Goal: Find specific fact

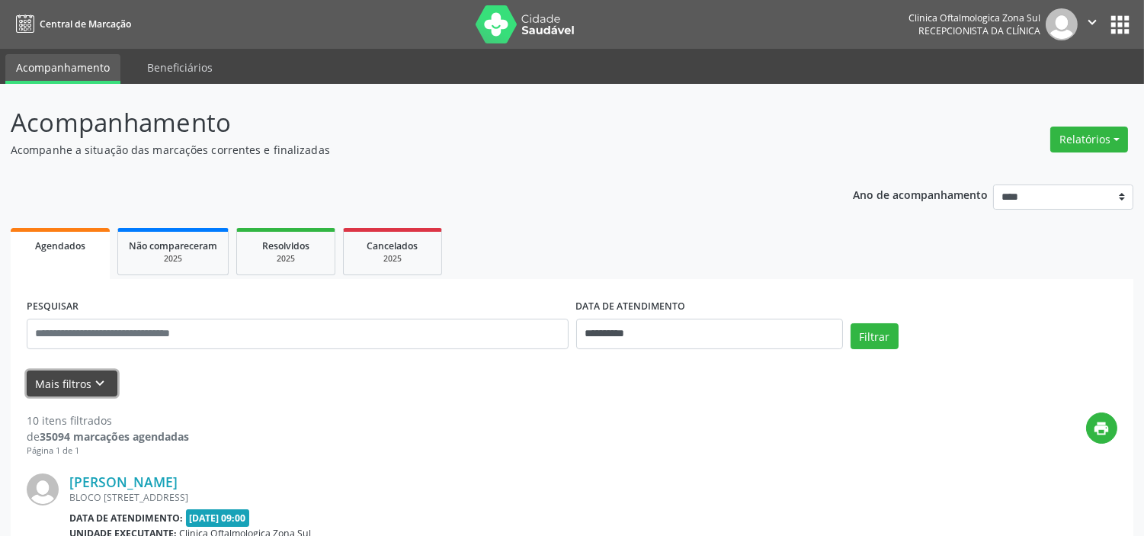
click at [100, 386] on icon "keyboard_arrow_down" at bounding box center [100, 383] width 17 height 17
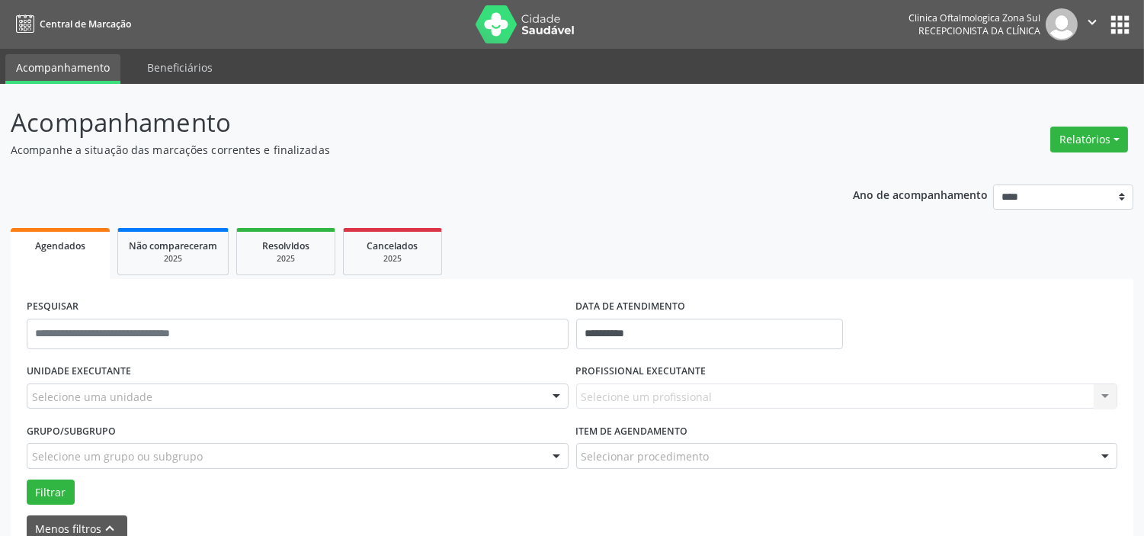
click at [157, 387] on div "Selecione uma unidade" at bounding box center [298, 396] width 542 height 26
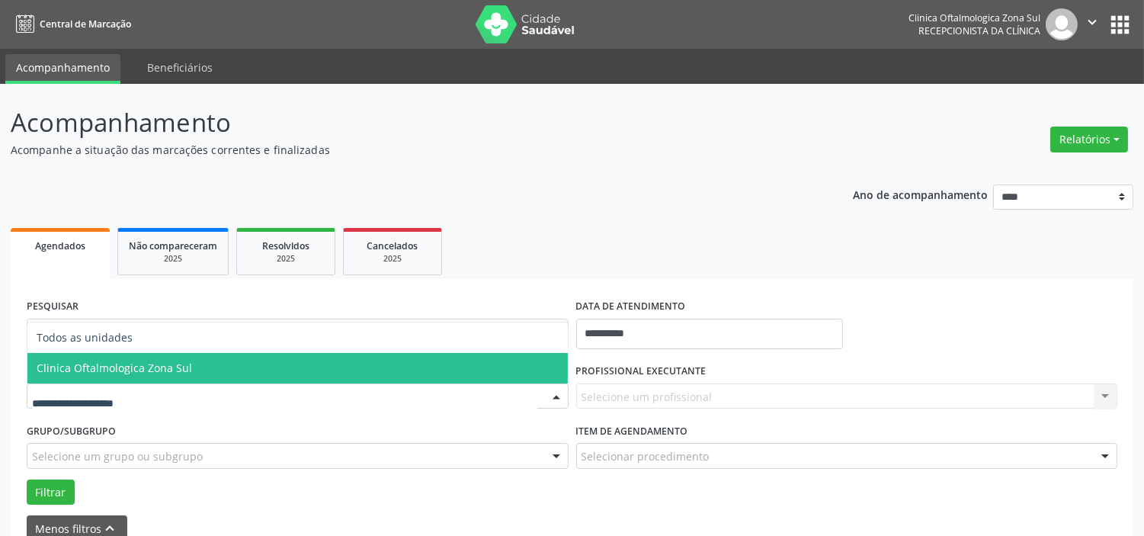
click at [178, 358] on span "Clinica Oftalmologica Zona Sul" at bounding box center [297, 368] width 540 height 30
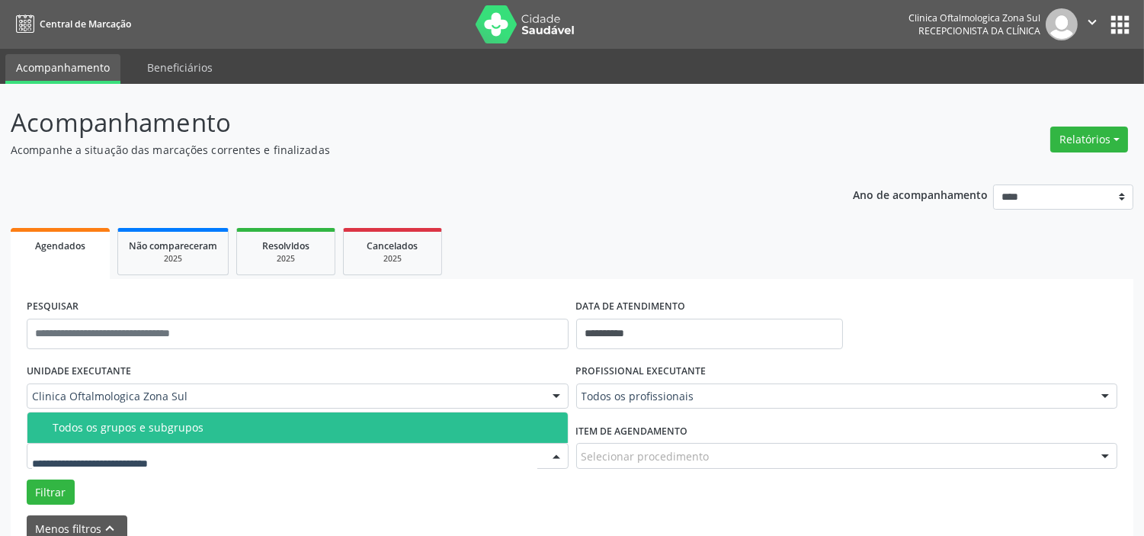
click at [188, 425] on div "Todos os grupos e subgrupos" at bounding box center [306, 427] width 506 height 12
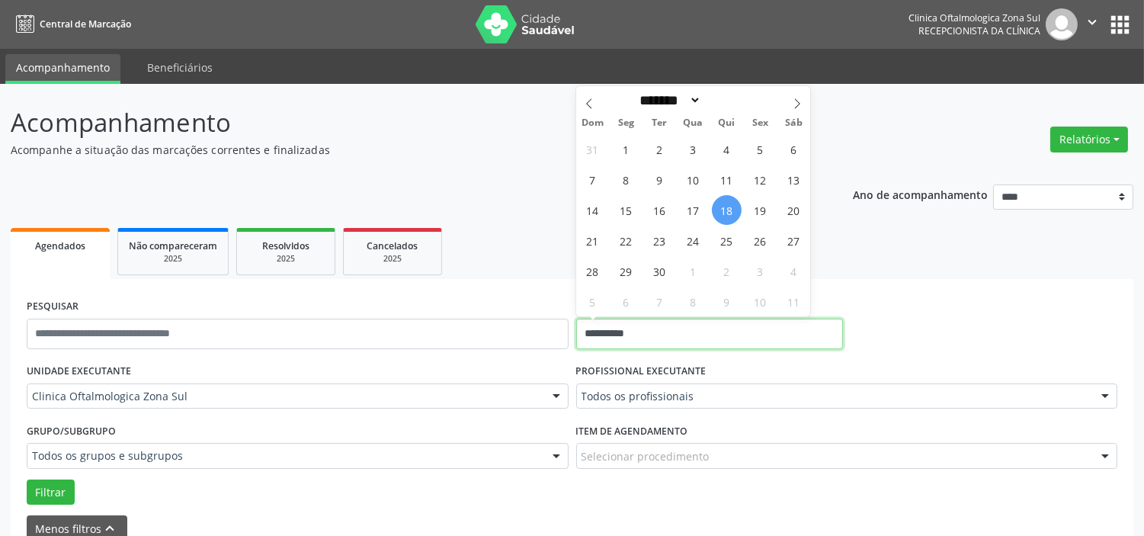
click at [703, 335] on input "**********" at bounding box center [709, 334] width 267 height 30
click at [716, 241] on span "25" at bounding box center [727, 241] width 30 height 30
type input "**********"
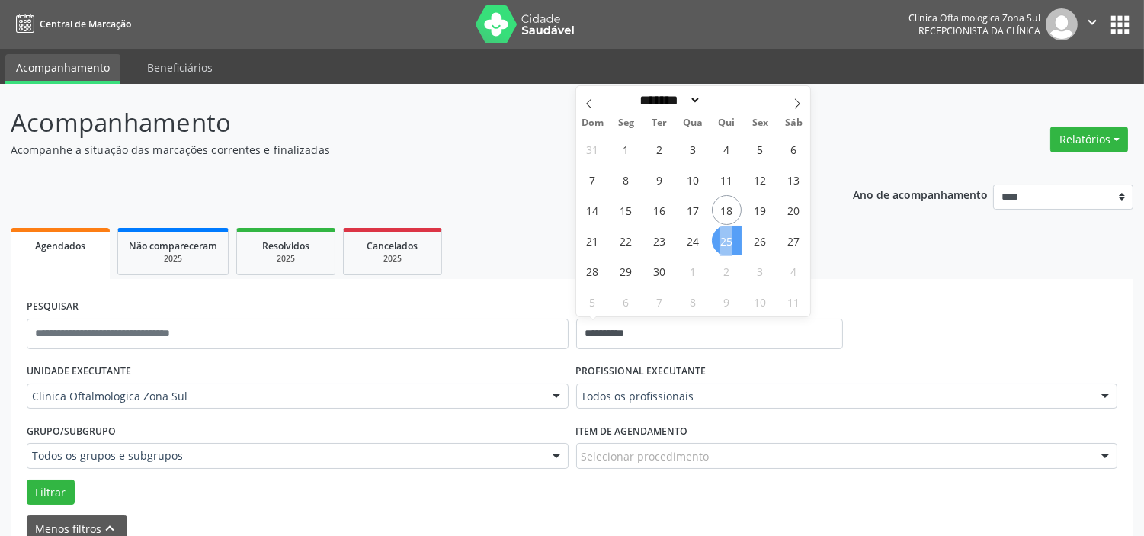
click at [716, 241] on span "25" at bounding box center [727, 241] width 30 height 30
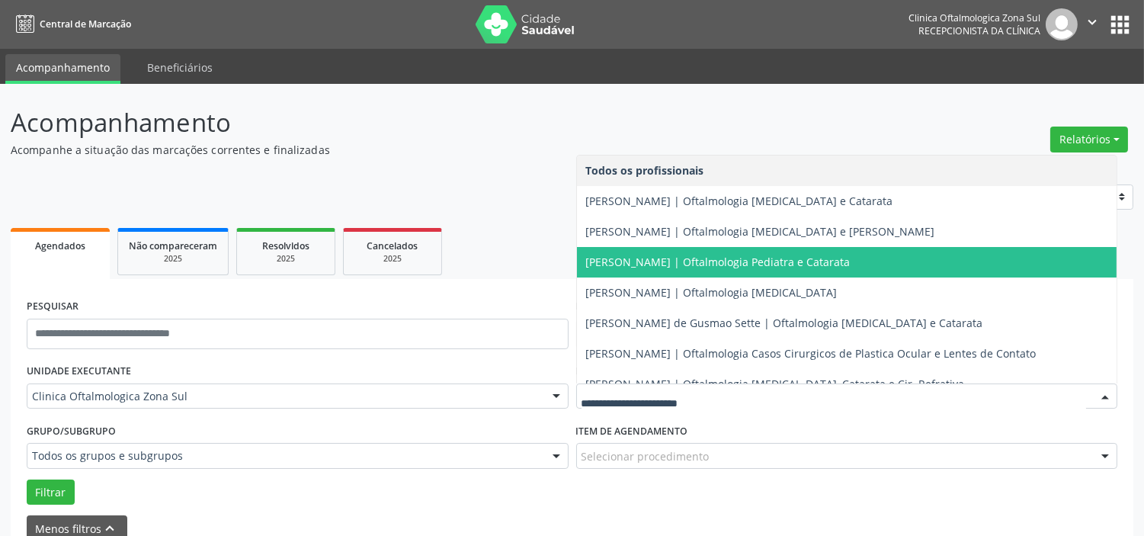
click at [665, 261] on span "Andrea Gondim Leitao Sarmento | Oftalmologia Pediatra e Catarata" at bounding box center [718, 262] width 264 height 14
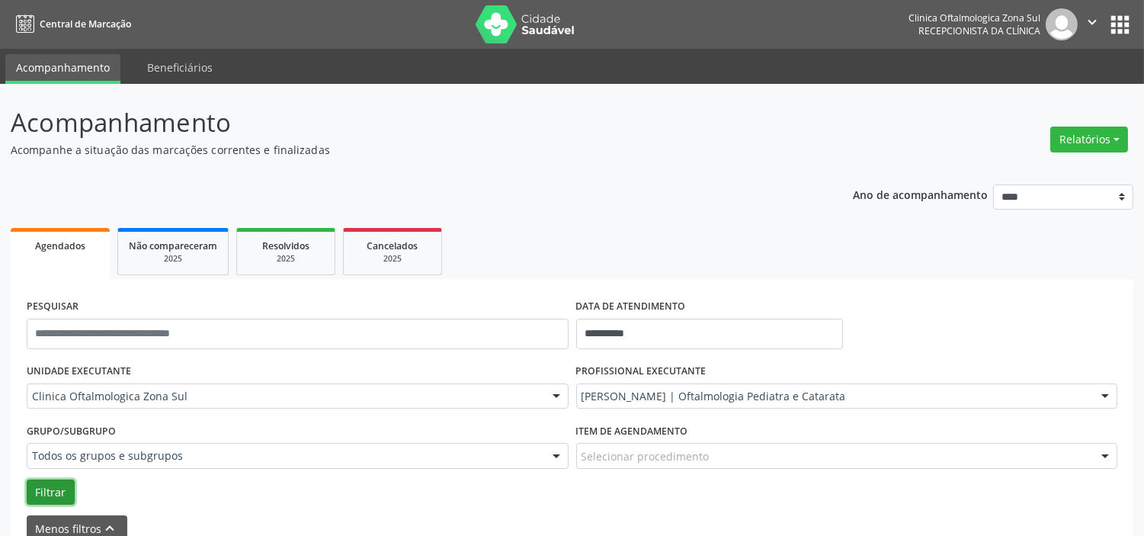
click at [62, 489] on button "Filtrar" at bounding box center [51, 492] width 48 height 26
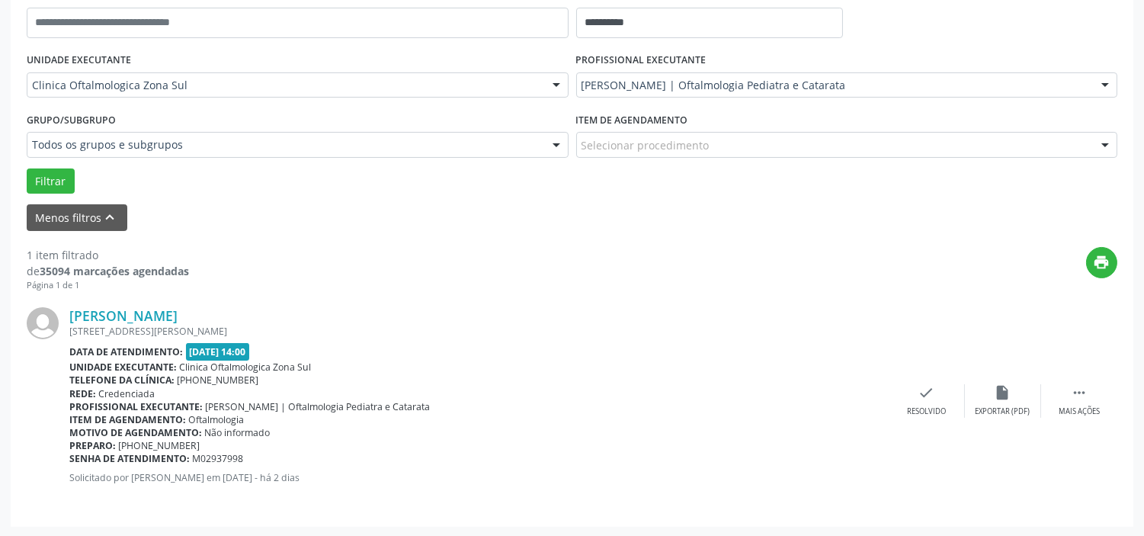
scroll to position [226, 0]
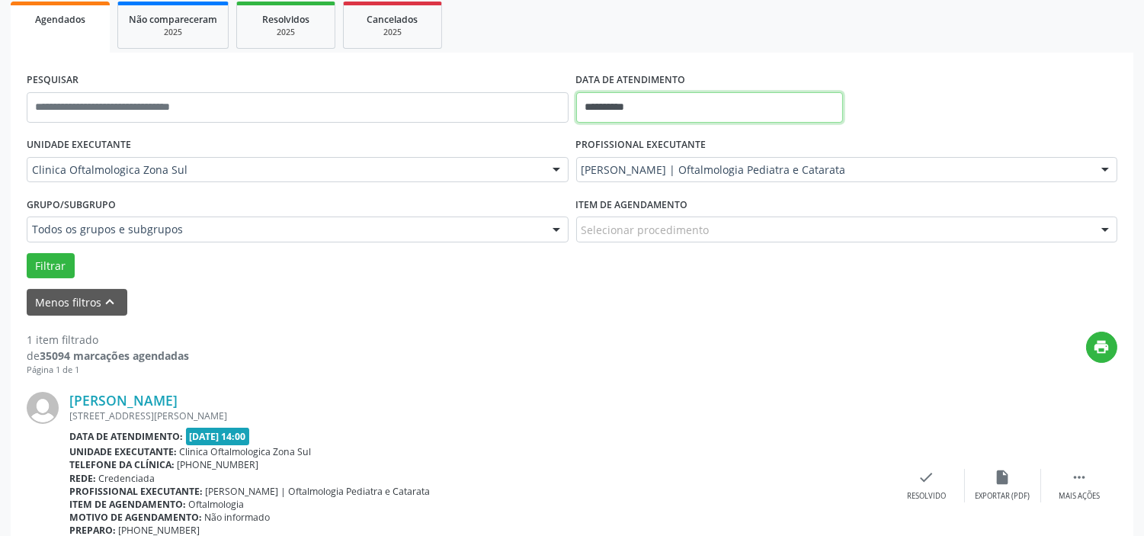
click at [728, 100] on input "**********" at bounding box center [709, 107] width 267 height 30
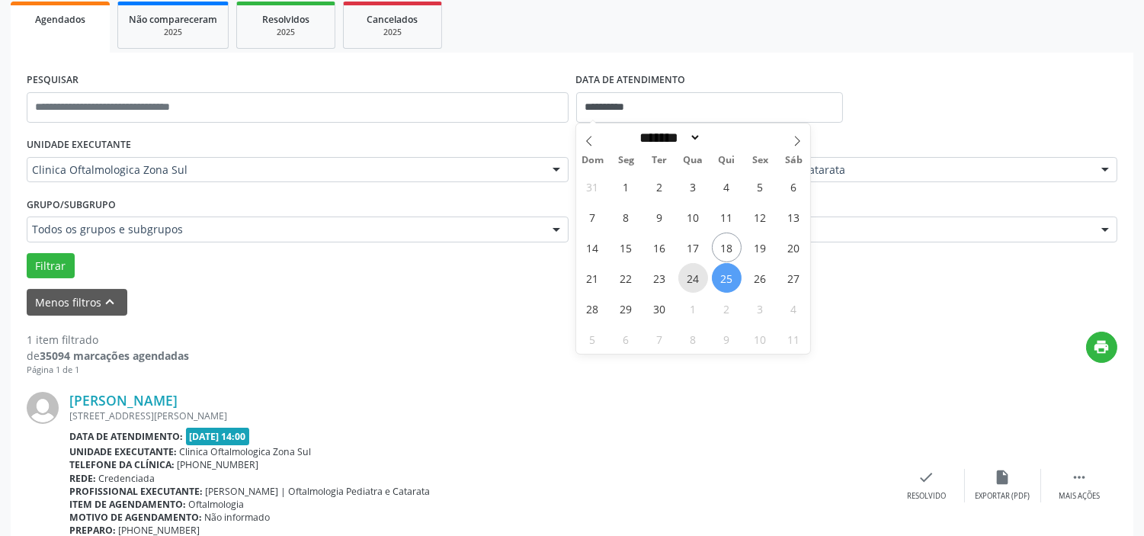
click at [690, 270] on span "24" at bounding box center [693, 278] width 30 height 30
type input "**********"
click at [690, 270] on span "24" at bounding box center [693, 278] width 30 height 30
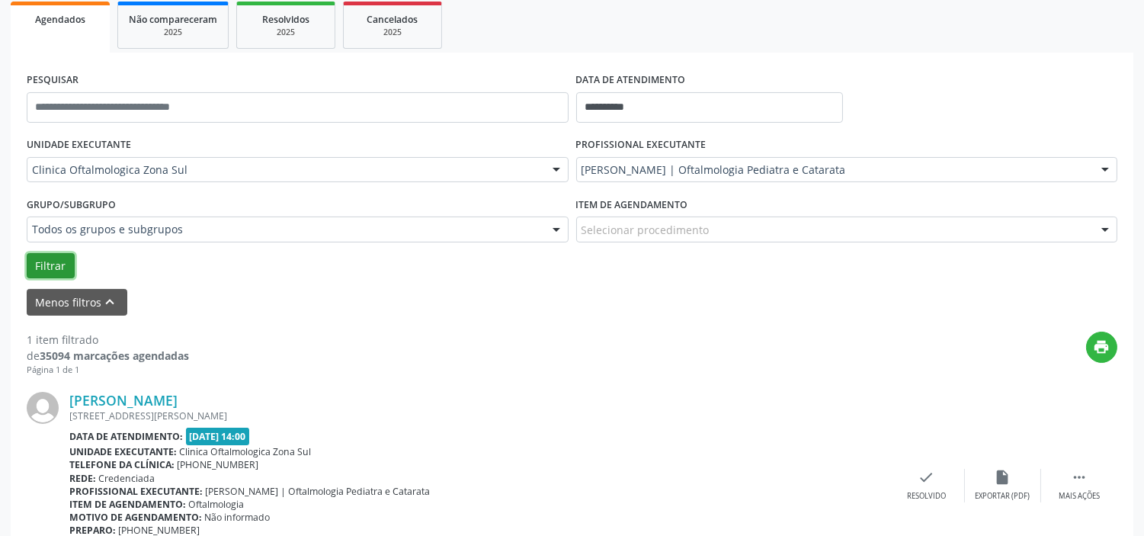
click at [56, 265] on button "Filtrar" at bounding box center [51, 266] width 48 height 26
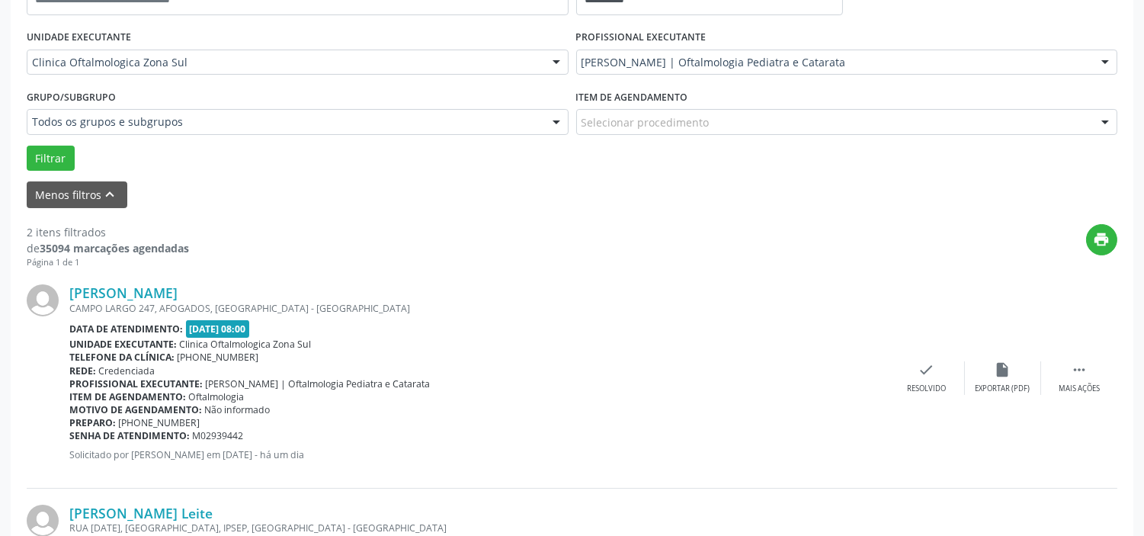
scroll to position [530, 0]
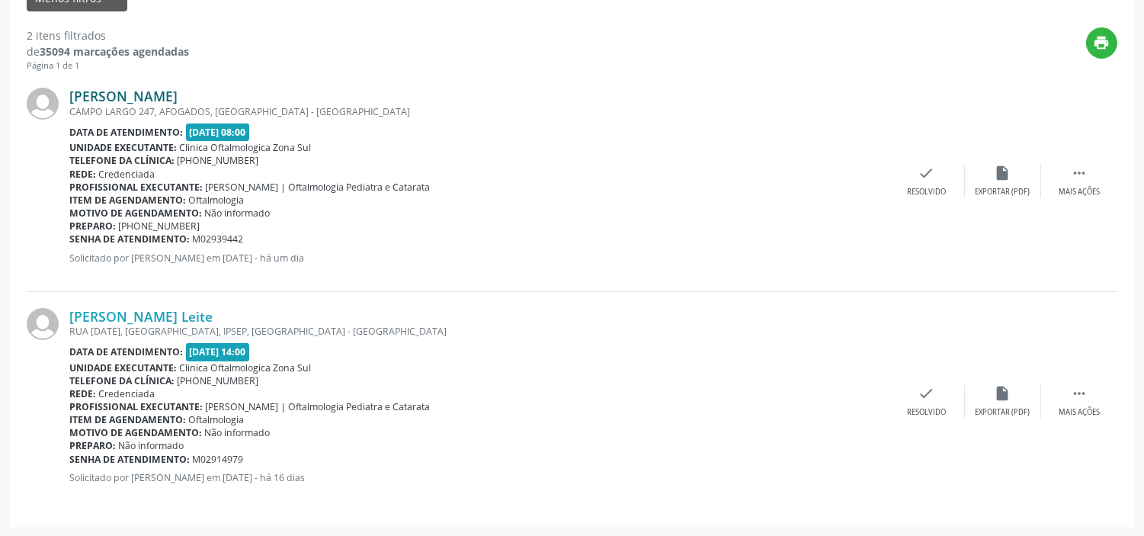
click at [139, 97] on link "Lindinalva da Silva Neves" at bounding box center [123, 96] width 108 height 17
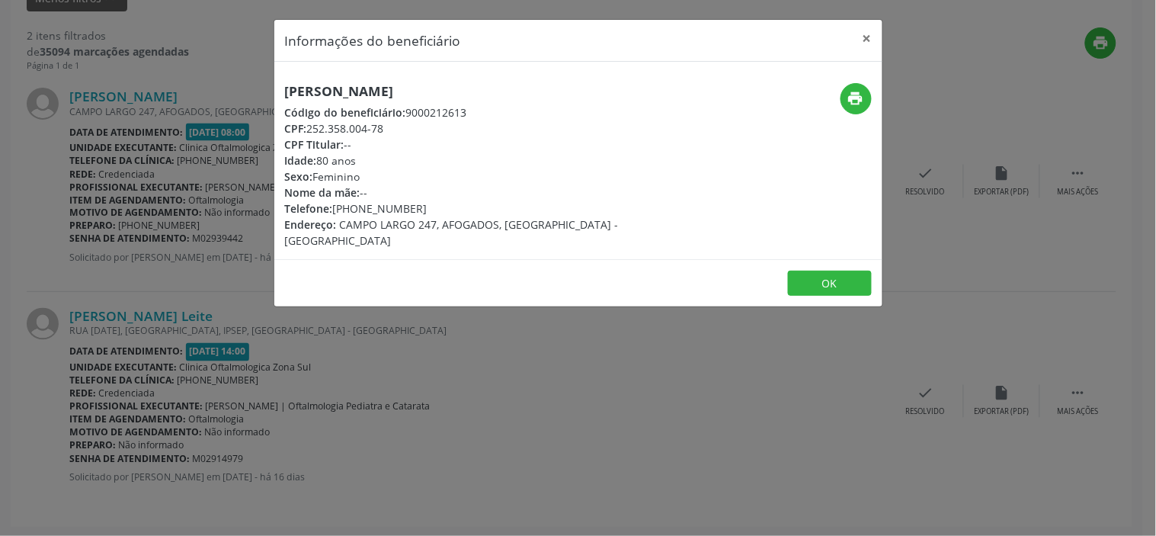
drag, startPoint x: 389, startPoint y: 127, endPoint x: 310, endPoint y: 127, distance: 78.5
click at [310, 127] on div "CPF: 252.358.004-78" at bounding box center [477, 128] width 384 height 16
copy div "252.358.004-78"
click at [177, 210] on div "Informações do beneficiário × Lindinalva da Silva Neves Código do beneficiário:…" at bounding box center [578, 268] width 1156 height 536
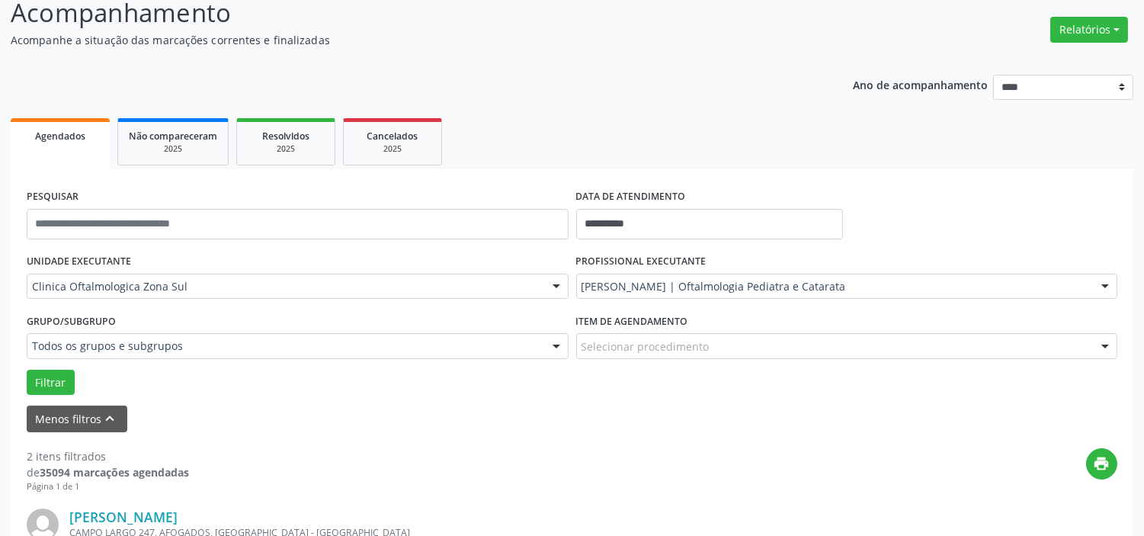
scroll to position [107, 0]
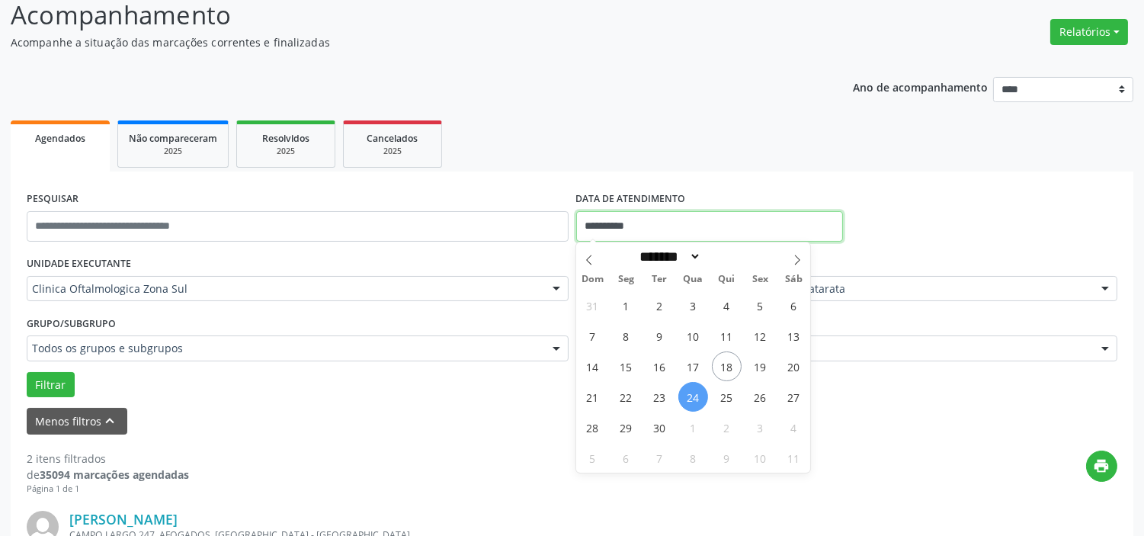
click at [694, 219] on input "**********" at bounding box center [709, 226] width 267 height 30
click at [690, 399] on span "24" at bounding box center [693, 397] width 30 height 30
type input "**********"
click at [720, 401] on span "25" at bounding box center [727, 397] width 30 height 30
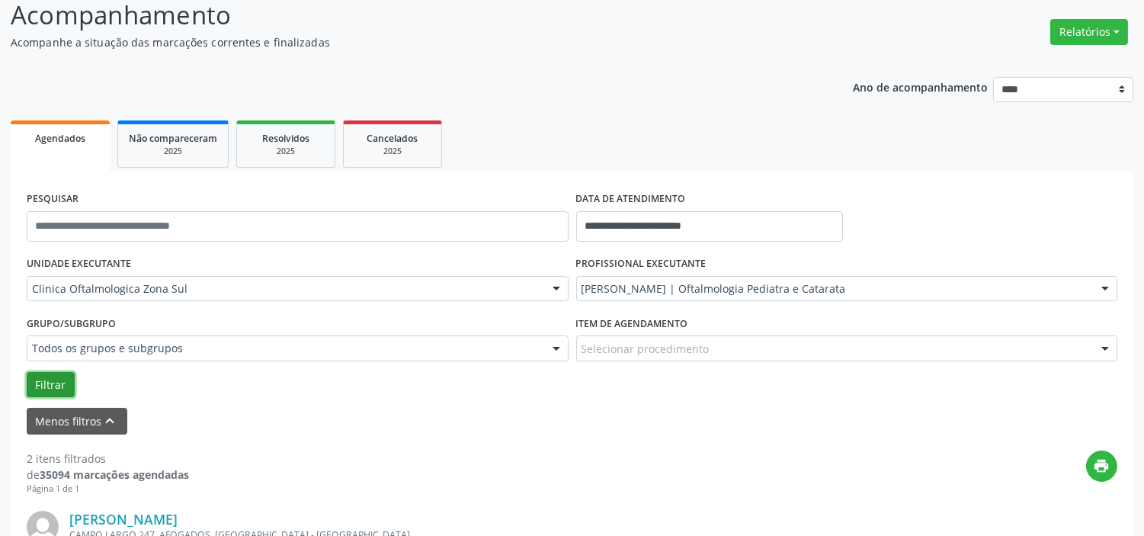
click at [65, 386] on button "Filtrar" at bounding box center [51, 385] width 48 height 26
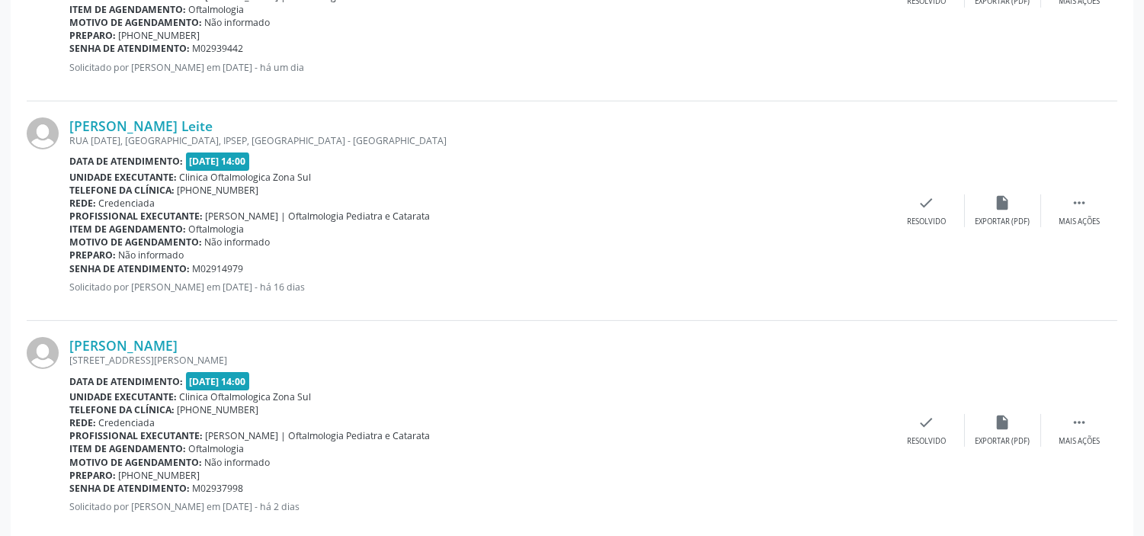
scroll to position [751, 0]
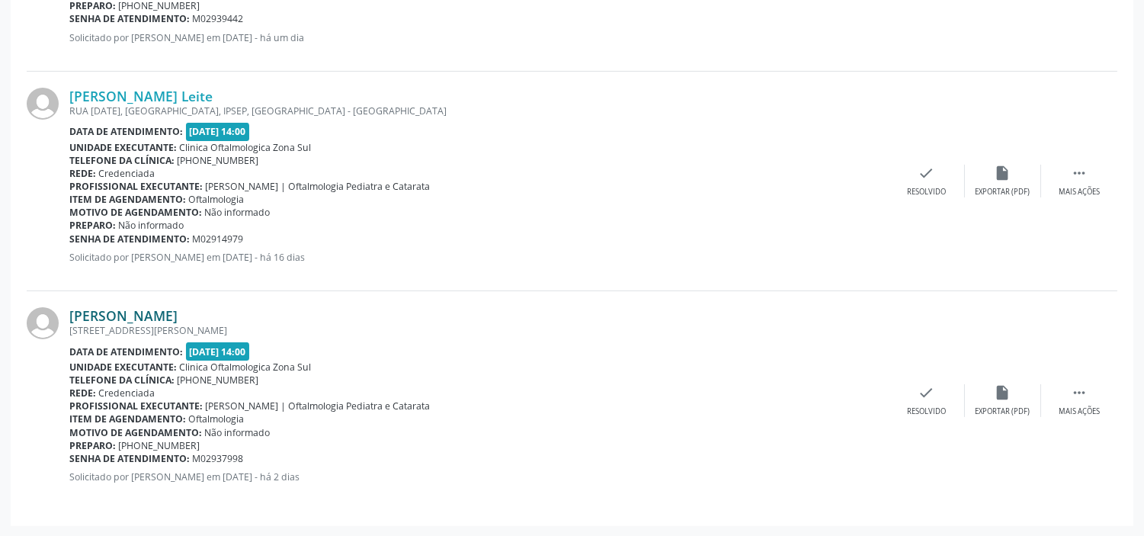
click at [178, 316] on link "Elizete Lopes de Vasconcelos" at bounding box center [123, 315] width 108 height 17
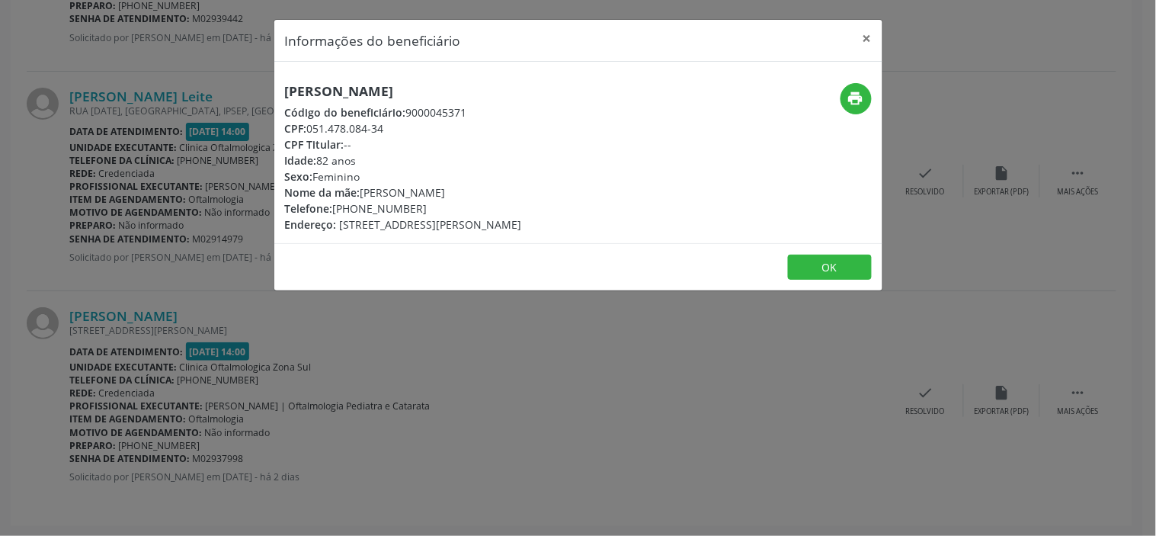
drag, startPoint x: 405, startPoint y: 131, endPoint x: 310, endPoint y: 130, distance: 95.3
click at [310, 130] on div "CPF: 051.478.084-34" at bounding box center [403, 128] width 237 height 16
copy div "051.478.084-34"
click at [863, 33] on button "×" at bounding box center [867, 38] width 30 height 37
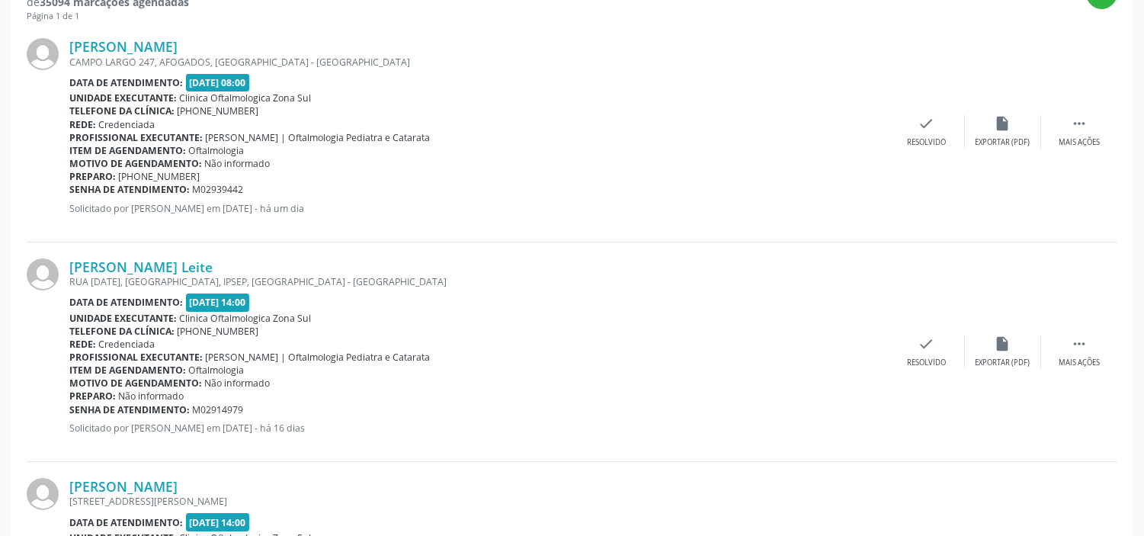
scroll to position [582, 0]
